Goal: Task Accomplishment & Management: Use online tool/utility

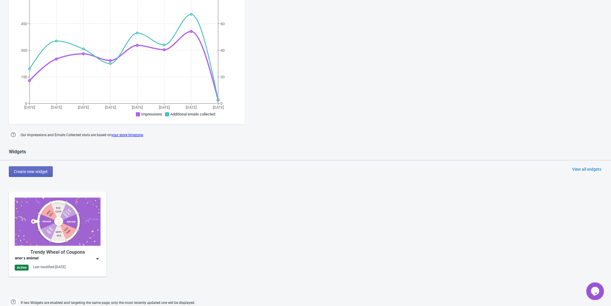
scroll to position [111, 0]
click at [65, 221] on img at bounding box center [58, 221] width 86 height 48
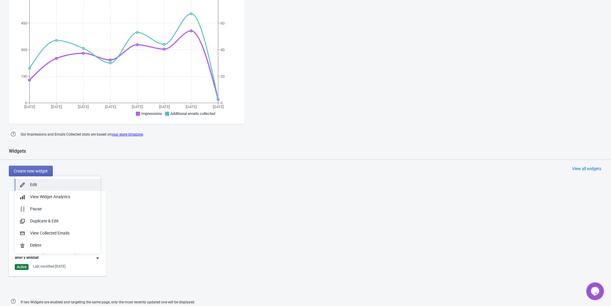
click at [61, 185] on div "Edit" at bounding box center [63, 184] width 66 height 6
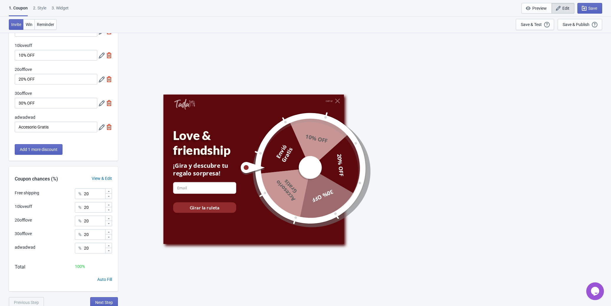
scroll to position [47, 0]
click at [40, 6] on div "2 . Style" at bounding box center [39, 10] width 13 height 10
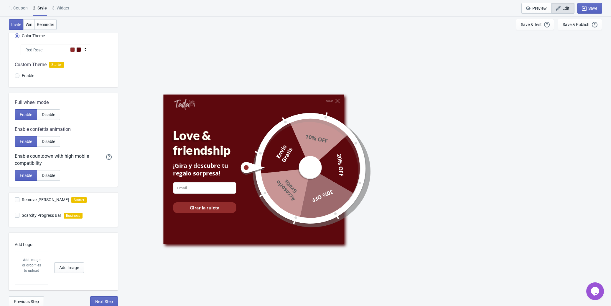
scroll to position [55, 0]
click at [18, 9] on div "1. Coupon" at bounding box center [18, 10] width 19 height 10
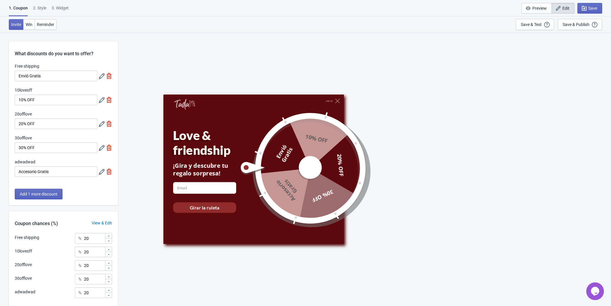
click at [65, 9] on div "3. Widget" at bounding box center [60, 10] width 17 height 10
select select "once"
select select "1"
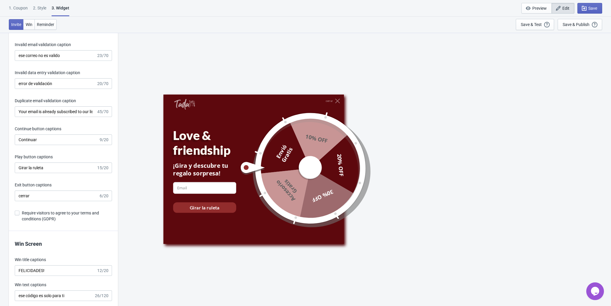
scroll to position [1032, 0]
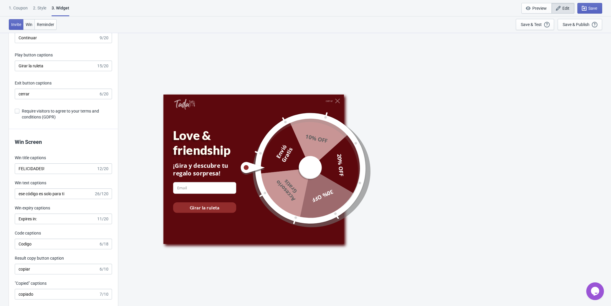
click at [33, 27] on button "Win" at bounding box center [29, 24] width 12 height 11
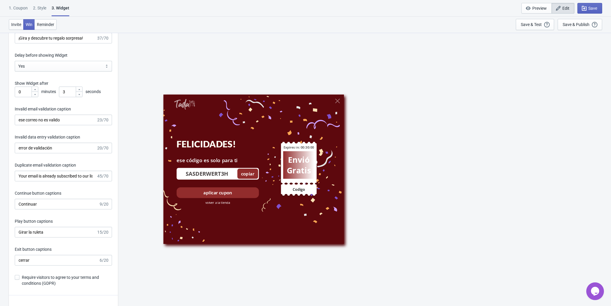
scroll to position [885, 0]
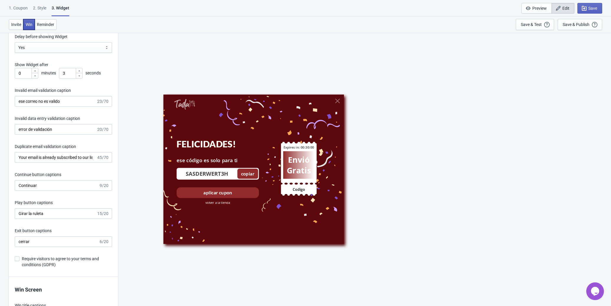
click at [29, 25] on span "Win" at bounding box center [29, 24] width 7 height 5
click at [39, 25] on span "Reminder" at bounding box center [45, 24] width 17 height 5
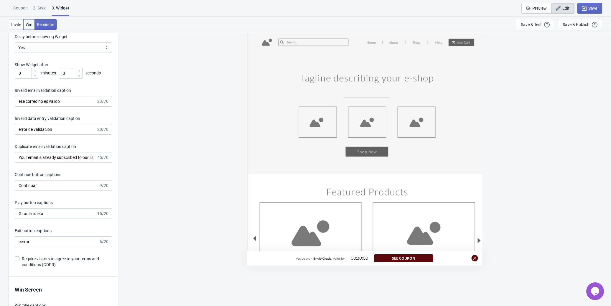
click at [30, 24] on span "Win" at bounding box center [29, 24] width 7 height 5
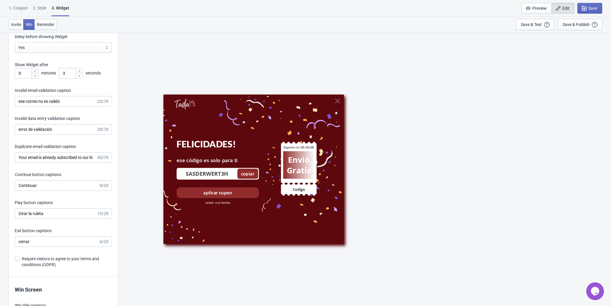
click at [213, 146] on div "FELICIDADES!" at bounding box center [218, 143] width 82 height 11
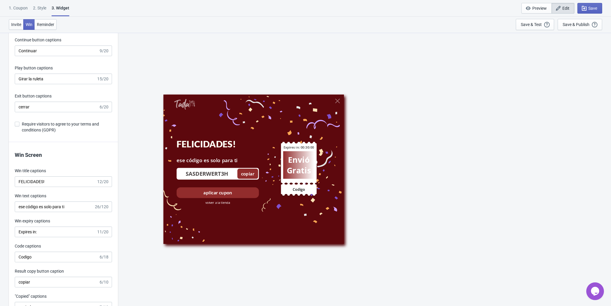
scroll to position [1032, 0]
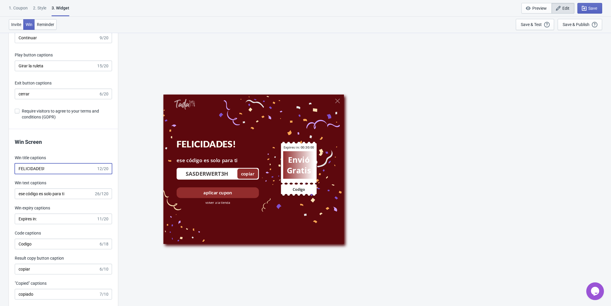
click at [66, 171] on input "FELICIDADES!" at bounding box center [56, 168] width 82 height 11
paste input "¡"
type input "¡FELICIDADES!"
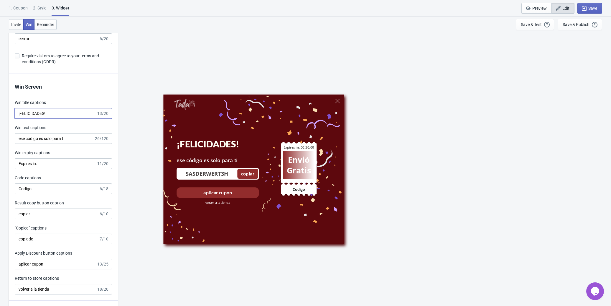
scroll to position [1106, 0]
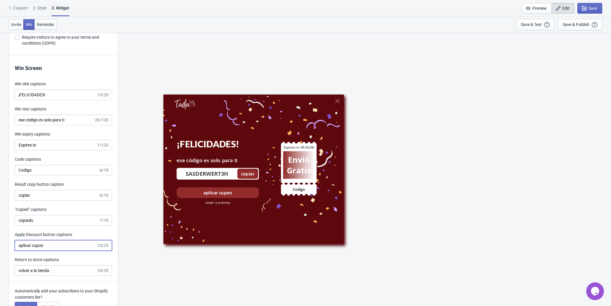
click at [42, 246] on input "aplicar cupon" at bounding box center [56, 245] width 82 height 11
paste input "Aplicar C"
click at [40, 250] on input "Aplicar Cupon" at bounding box center [56, 245] width 82 height 11
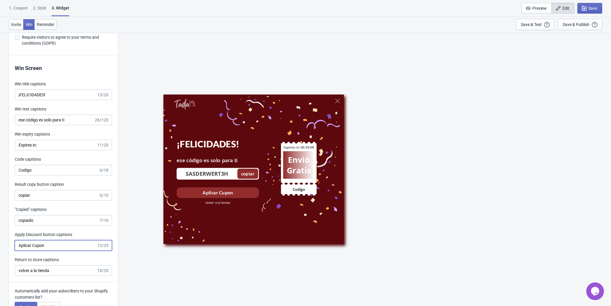
click at [40, 250] on input "Aplicar Cupon" at bounding box center [56, 245] width 82 height 11
paste input "Volver a la tienda"
type input "Volver a la tienda"
click at [21, 122] on input "ese código es solo para ti" at bounding box center [54, 119] width 79 height 11
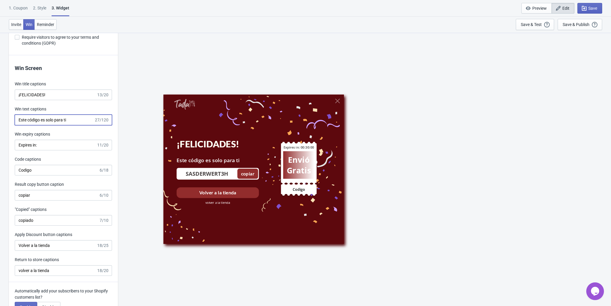
type input "Este código es solo para ti"
click at [49, 136] on label "Win expiry captions" at bounding box center [32, 134] width 35 height 6
click at [49, 140] on input "Expires in:" at bounding box center [56, 145] width 82 height 11
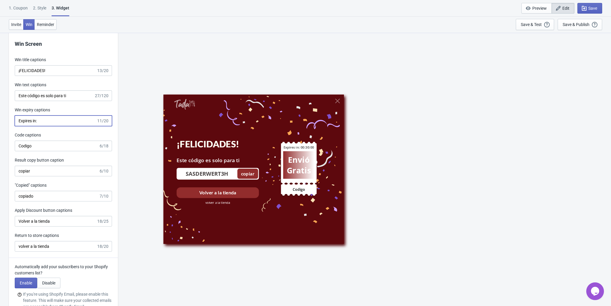
scroll to position [1180, 0]
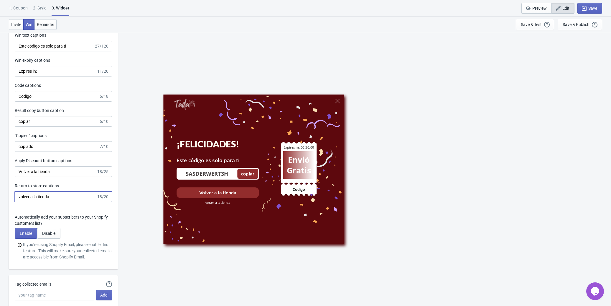
click at [20, 198] on input "volver a la tienda" at bounding box center [56, 196] width 82 height 11
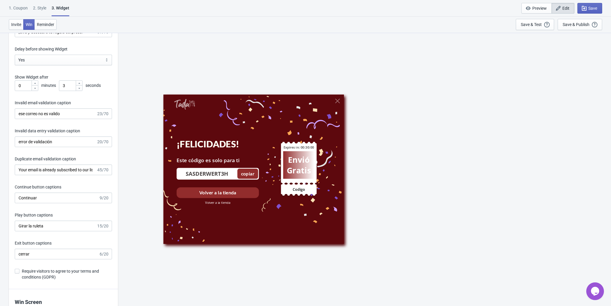
scroll to position [864, 0]
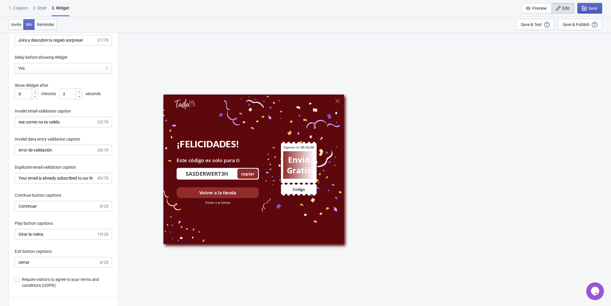
type input "Volver a la tienda"
click at [585, 7] on icon "button" at bounding box center [584, 8] width 5 height 5
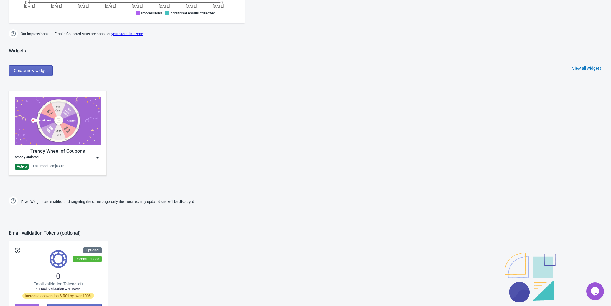
scroll to position [209, 0]
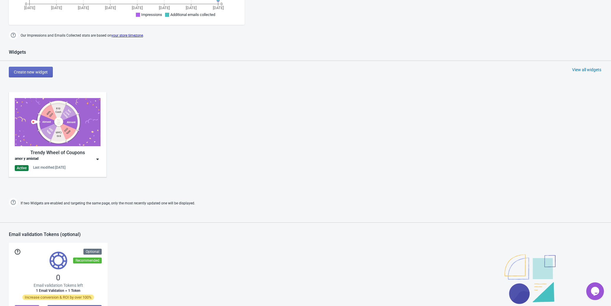
click at [64, 138] on img at bounding box center [58, 122] width 86 height 48
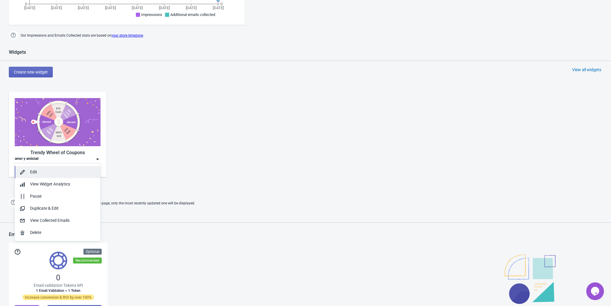
click at [39, 175] on button "Edit" at bounding box center [58, 172] width 86 height 12
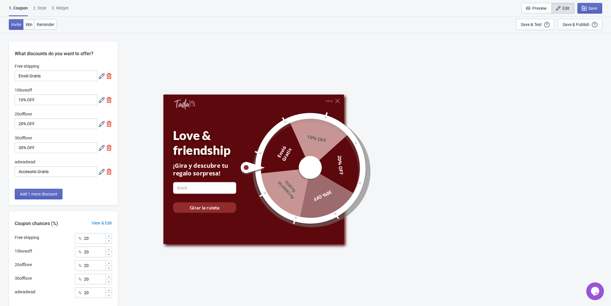
click at [26, 22] on span "Win" at bounding box center [29, 24] width 7 height 5
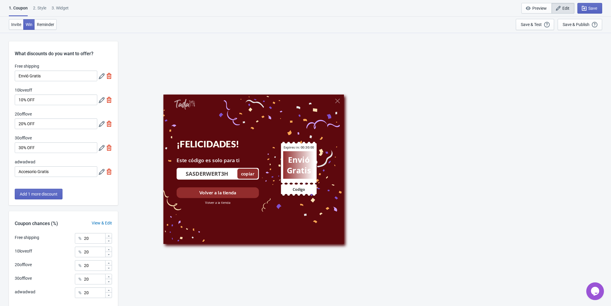
click at [42, 7] on div "2 . Style" at bounding box center [39, 10] width 13 height 10
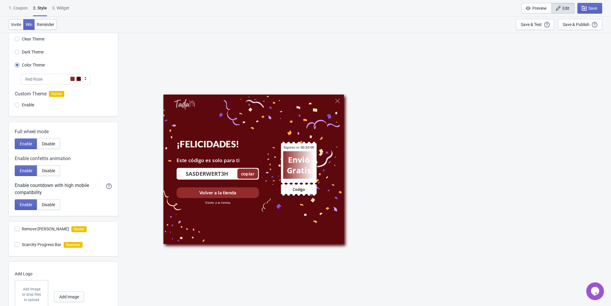
scroll to position [55, 0]
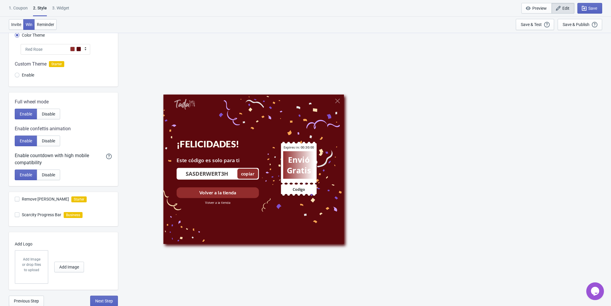
click at [69, 7] on div "3. Widget" at bounding box center [60, 10] width 17 height 10
select select "once"
select select "1"
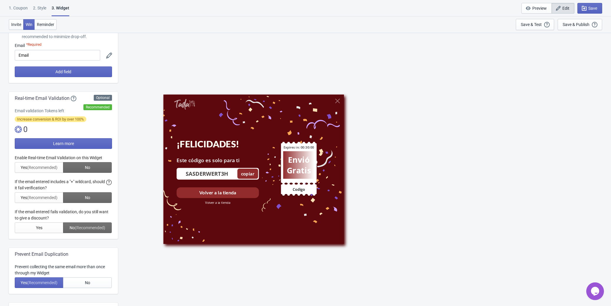
scroll to position [0, 0]
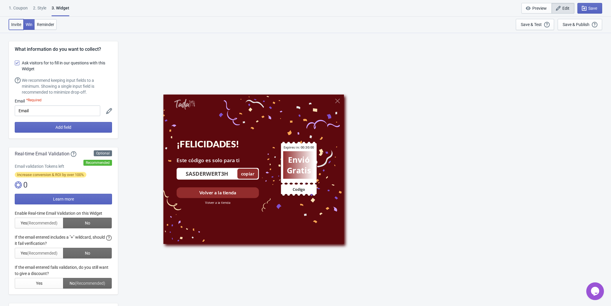
click at [21, 25] on span "Invite" at bounding box center [16, 24] width 10 height 5
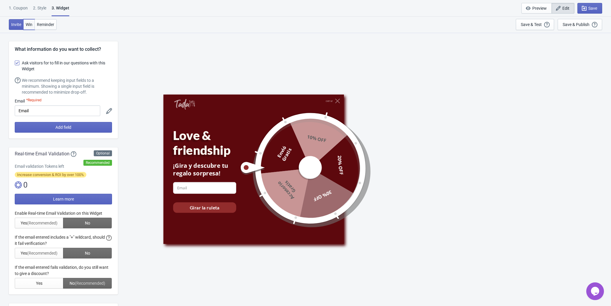
click at [29, 25] on span "Win" at bounding box center [29, 24] width 7 height 5
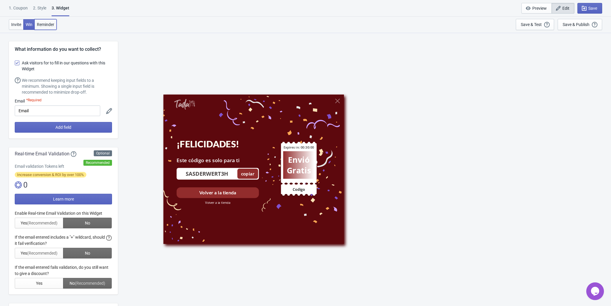
click at [43, 25] on span "Reminder" at bounding box center [45, 24] width 17 height 5
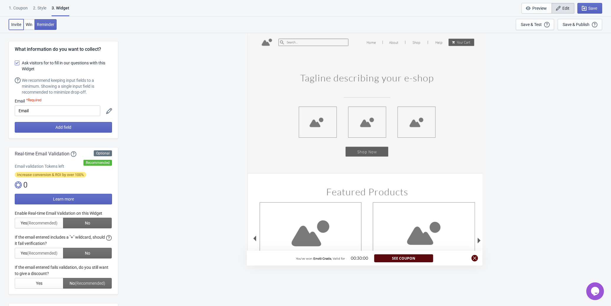
click at [10, 25] on button "Invite" at bounding box center [16, 24] width 15 height 11
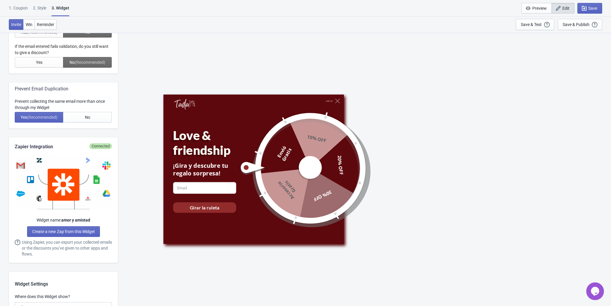
scroll to position [221, 0]
click at [28, 24] on span "Win" at bounding box center [29, 24] width 7 height 5
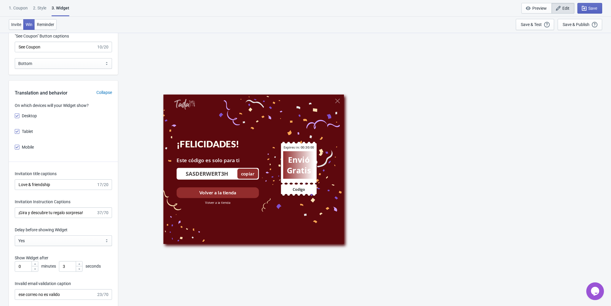
scroll to position [553, 0]
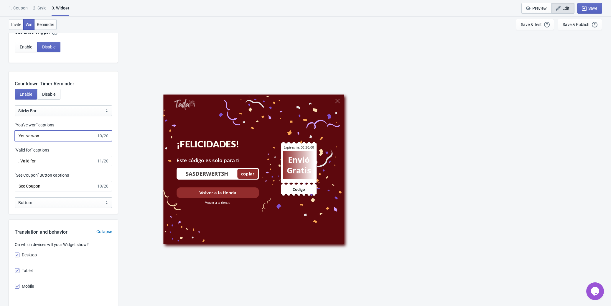
click at [45, 136] on input "You've won" at bounding box center [56, 135] width 82 height 11
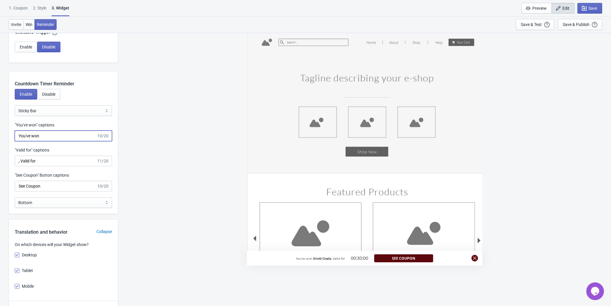
click at [45, 136] on input "You've won" at bounding box center [56, 135] width 82 height 11
type input "Ganaste"
drag, startPoint x: 44, startPoint y: 162, endPoint x: 20, endPoint y: 160, distance: 24.3
click at [20, 160] on input ", Valid for" at bounding box center [56, 160] width 82 height 11
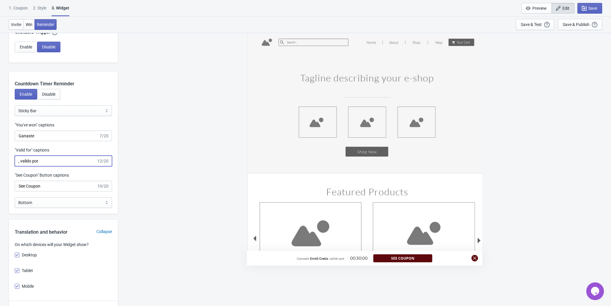
type input ", valido por"
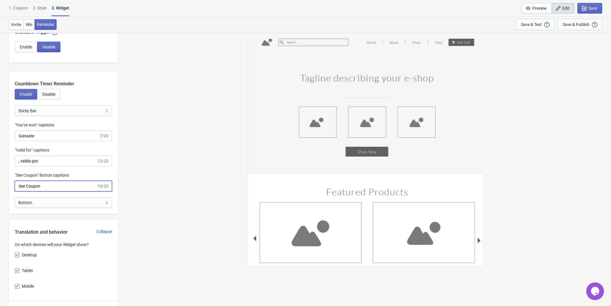
click at [41, 187] on input "See Coupon" at bounding box center [56, 186] width 82 height 11
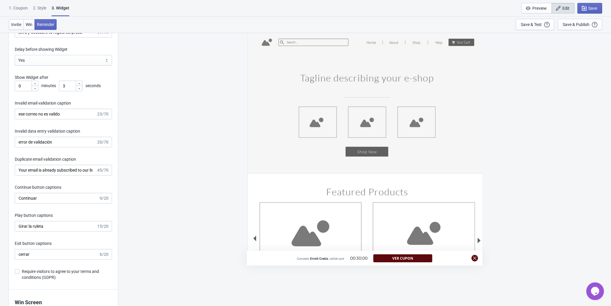
scroll to position [885, 0]
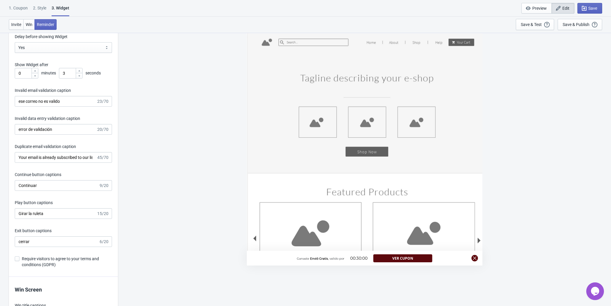
type input "Ver cupon"
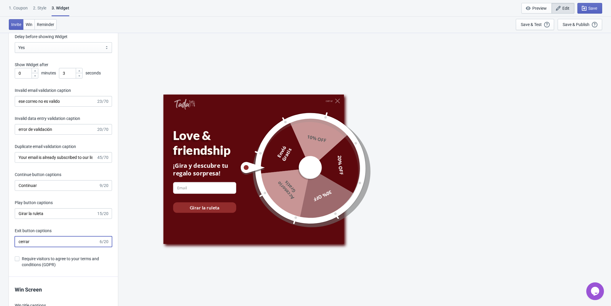
click at [20, 241] on input "cerrar" at bounding box center [57, 241] width 84 height 11
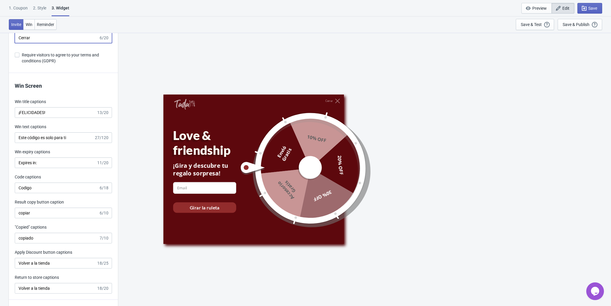
scroll to position [1106, 0]
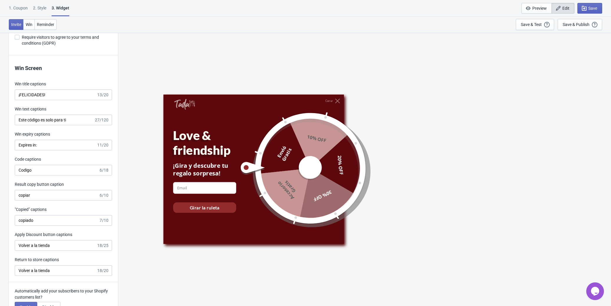
type input "Cerrar"
click at [20, 199] on input "copiar" at bounding box center [57, 195] width 84 height 11
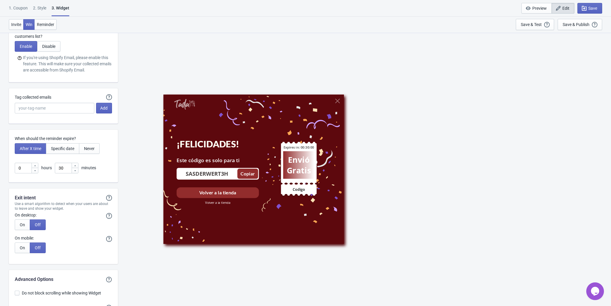
scroll to position [1270, 0]
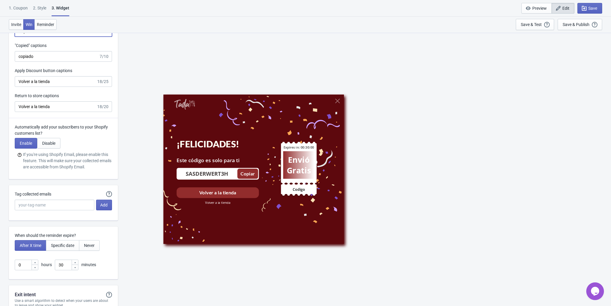
type input "Copiar"
drag, startPoint x: 64, startPoint y: 269, endPoint x: 52, endPoint y: 268, distance: 12.1
click at [52, 268] on div "0 hours 30 minutes" at bounding box center [63, 264] width 97 height 11
click at [588, 6] on span "Save" at bounding box center [590, 8] width 15 height 6
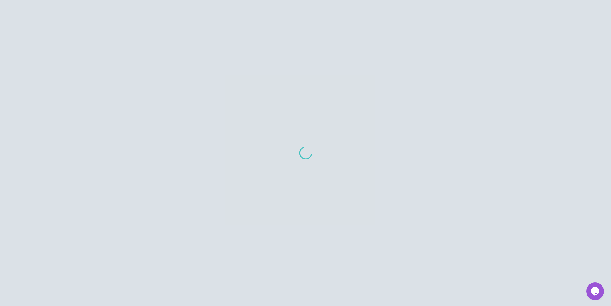
scroll to position [320, 0]
